Goal: Task Accomplishment & Management: Manage account settings

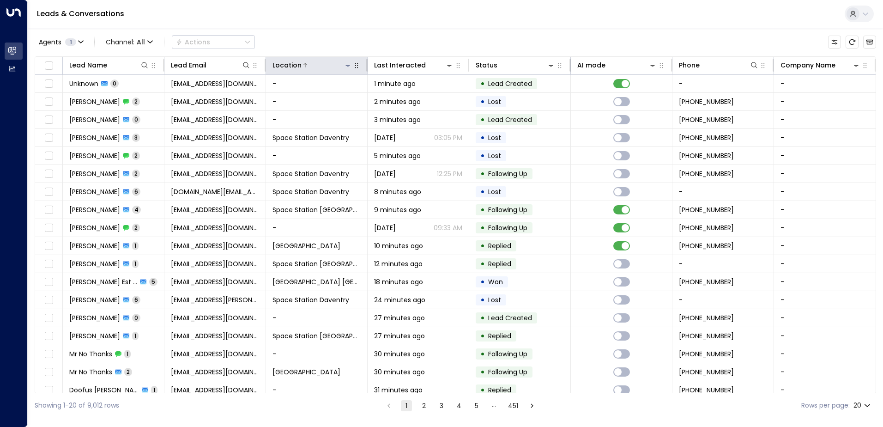
click at [344, 65] on icon at bounding box center [347, 64] width 7 height 7
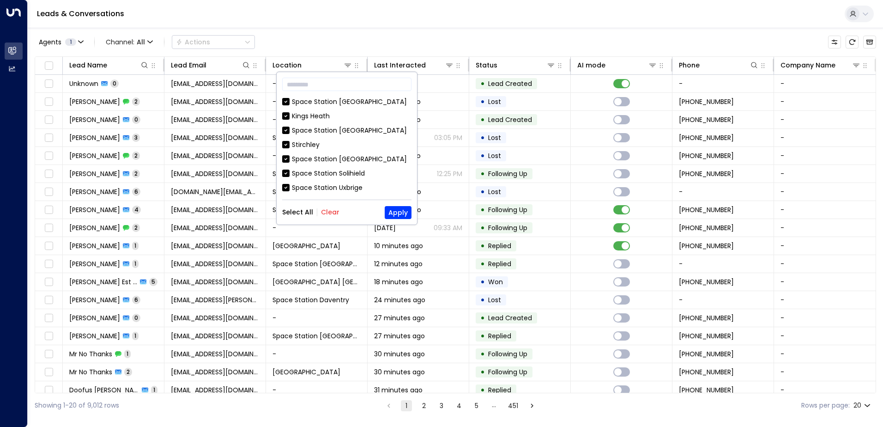
drag, startPoint x: 335, startPoint y: 205, endPoint x: 330, endPoint y: 214, distance: 9.5
click at [330, 214] on div "Select All Clear Apply" at bounding box center [346, 212] width 129 height 13
click at [330, 214] on button "Clear" at bounding box center [330, 211] width 18 height 7
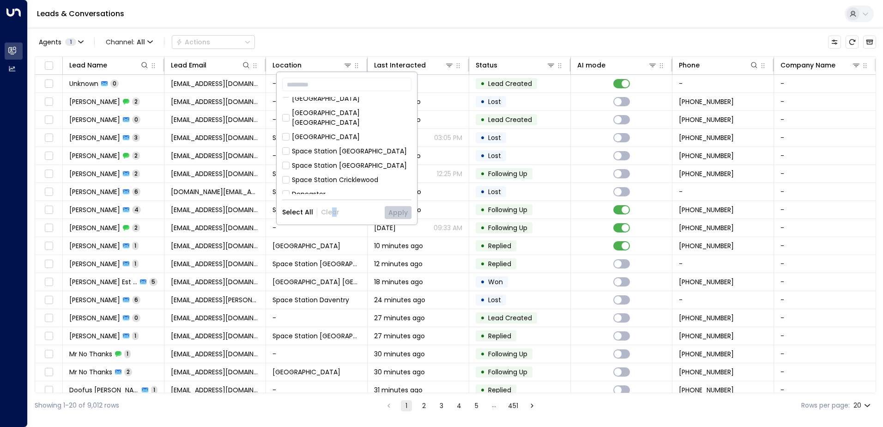
scroll to position [139, 0]
click at [331, 145] on div "Space Station [GEOGRAPHIC_DATA]" at bounding box center [349, 150] width 115 height 10
click at [401, 204] on div "​ [GEOGRAPHIC_DATA] [GEOGRAPHIC_DATA] [GEOGRAPHIC_DATA] [GEOGRAPHIC_DATA] [GEOG…" at bounding box center [347, 148] width 140 height 152
click at [402, 209] on button "Apply" at bounding box center [398, 212] width 27 height 13
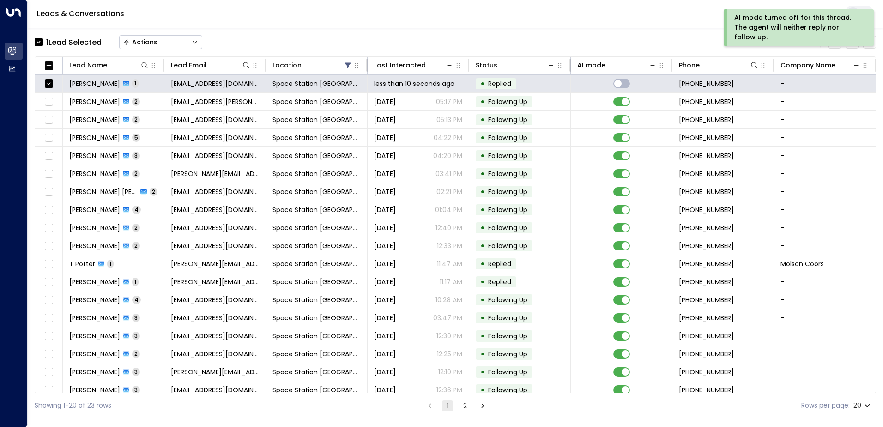
click at [165, 45] on button "Actions" at bounding box center [160, 42] width 83 height 14
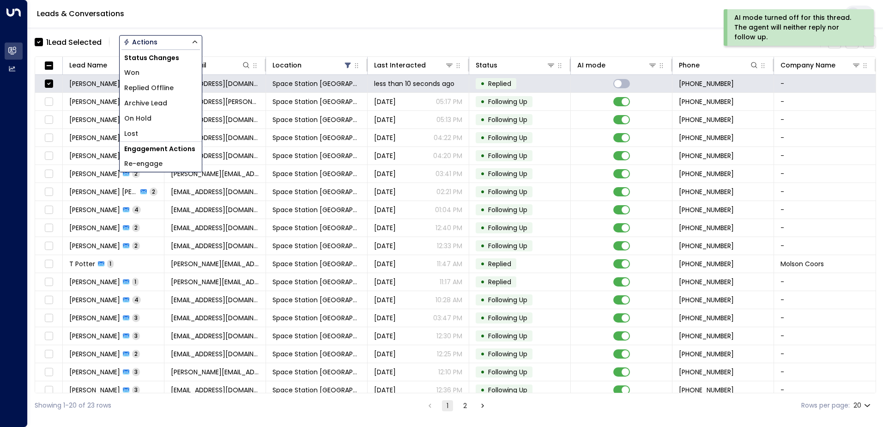
click at [167, 91] on span "Replied Offline" at bounding box center [148, 88] width 49 height 10
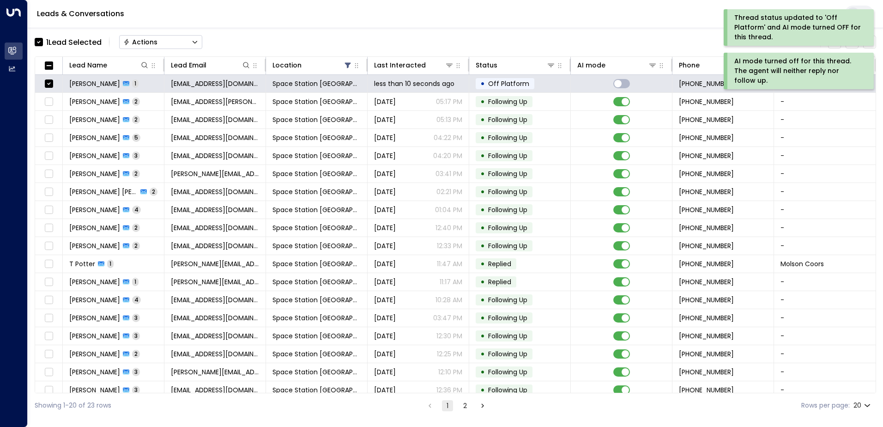
click at [163, 46] on button "Actions" at bounding box center [160, 42] width 83 height 14
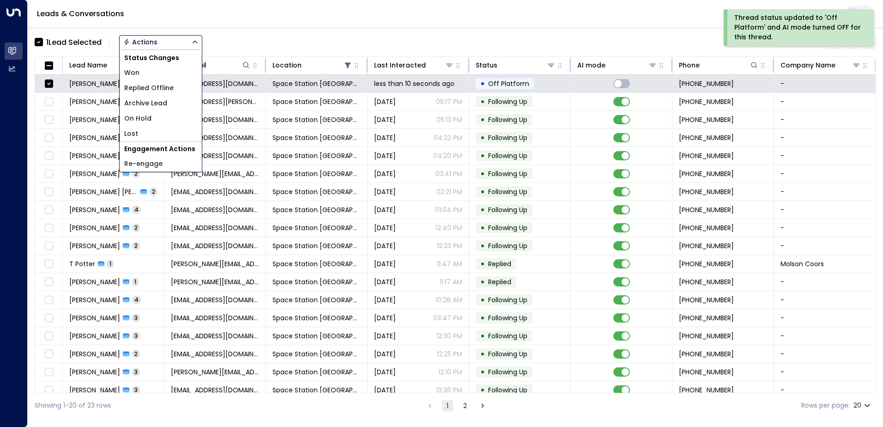
click at [164, 97] on li "Archive Lead" at bounding box center [161, 103] width 82 height 15
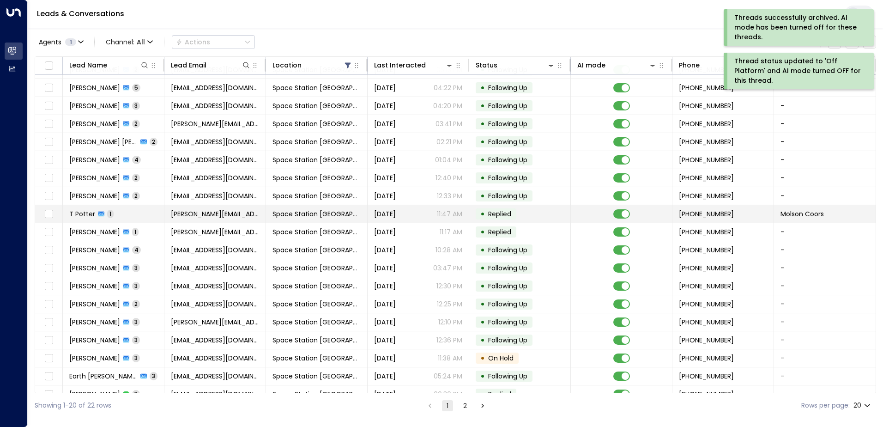
scroll to position [45, 0]
